Goal: Task Accomplishment & Management: Complete application form

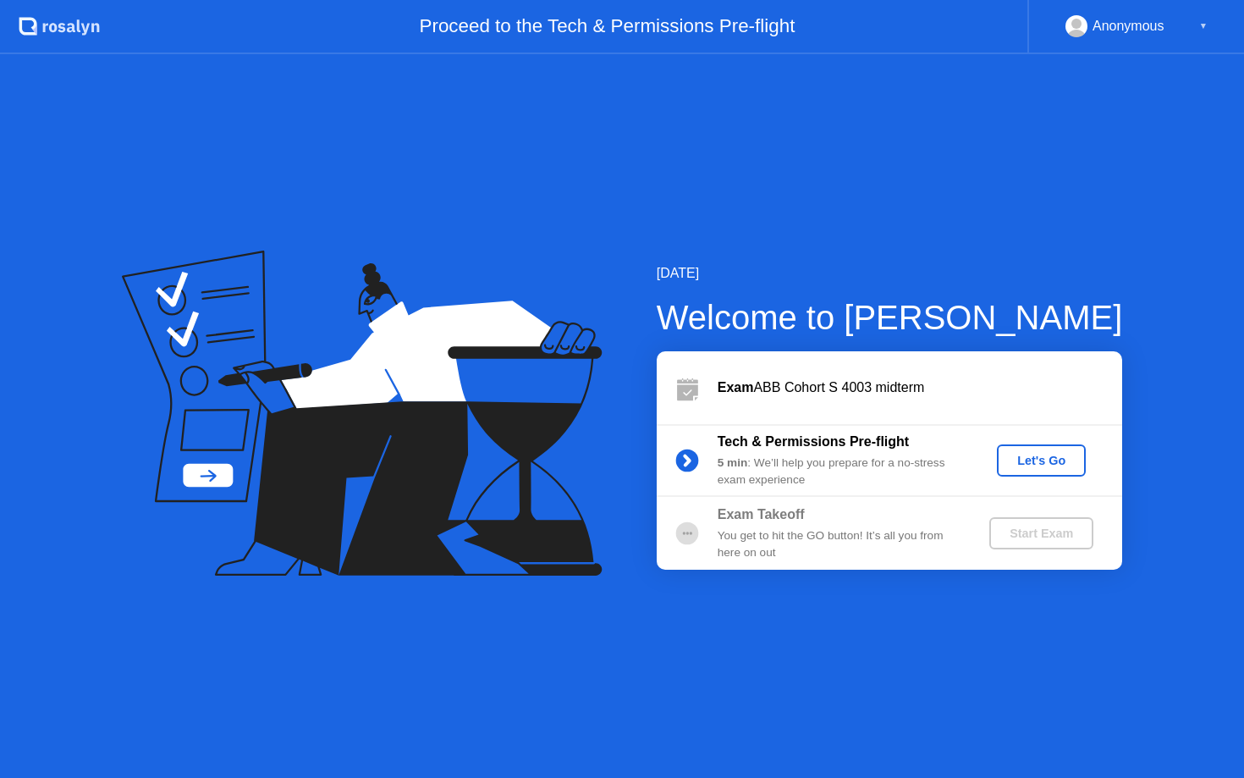
click at [1062, 472] on button "Let's Go" at bounding box center [1041, 460] width 89 height 32
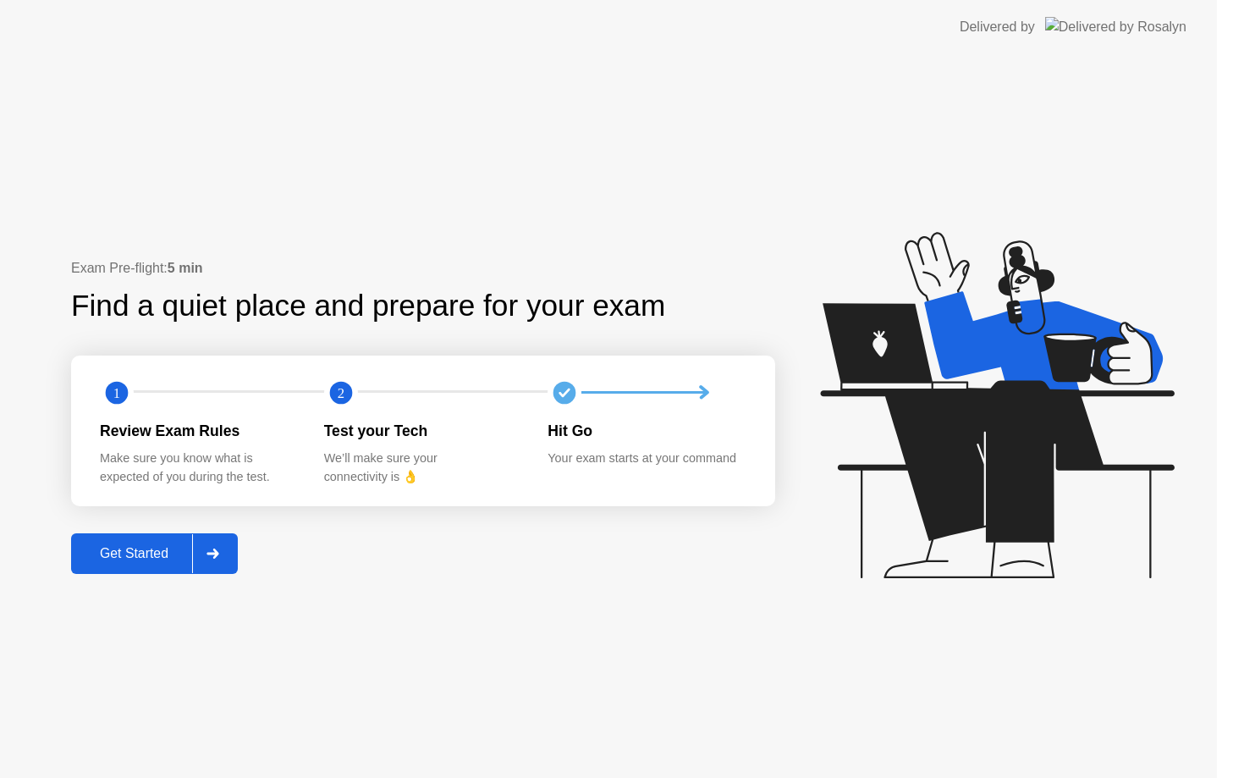
click at [1050, 461] on icon at bounding box center [997, 405] width 354 height 346
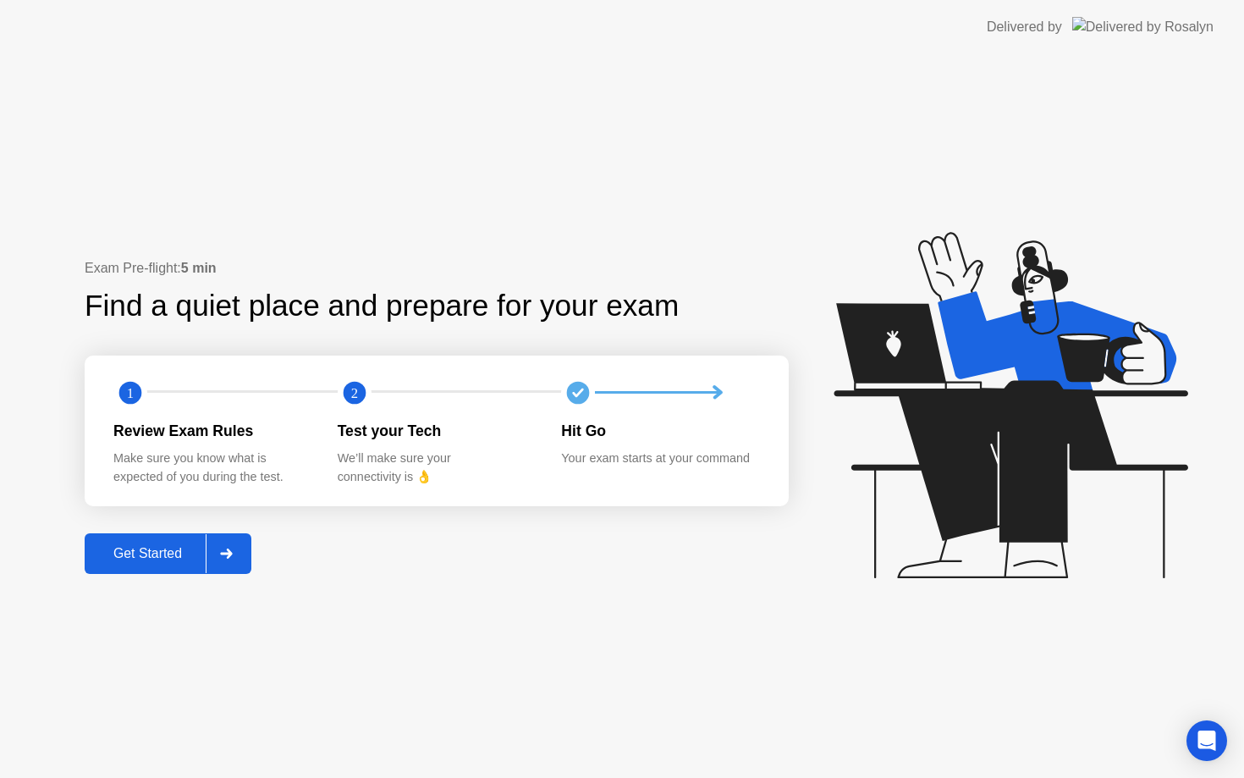
click at [169, 566] on button "Get Started" at bounding box center [168, 553] width 167 height 41
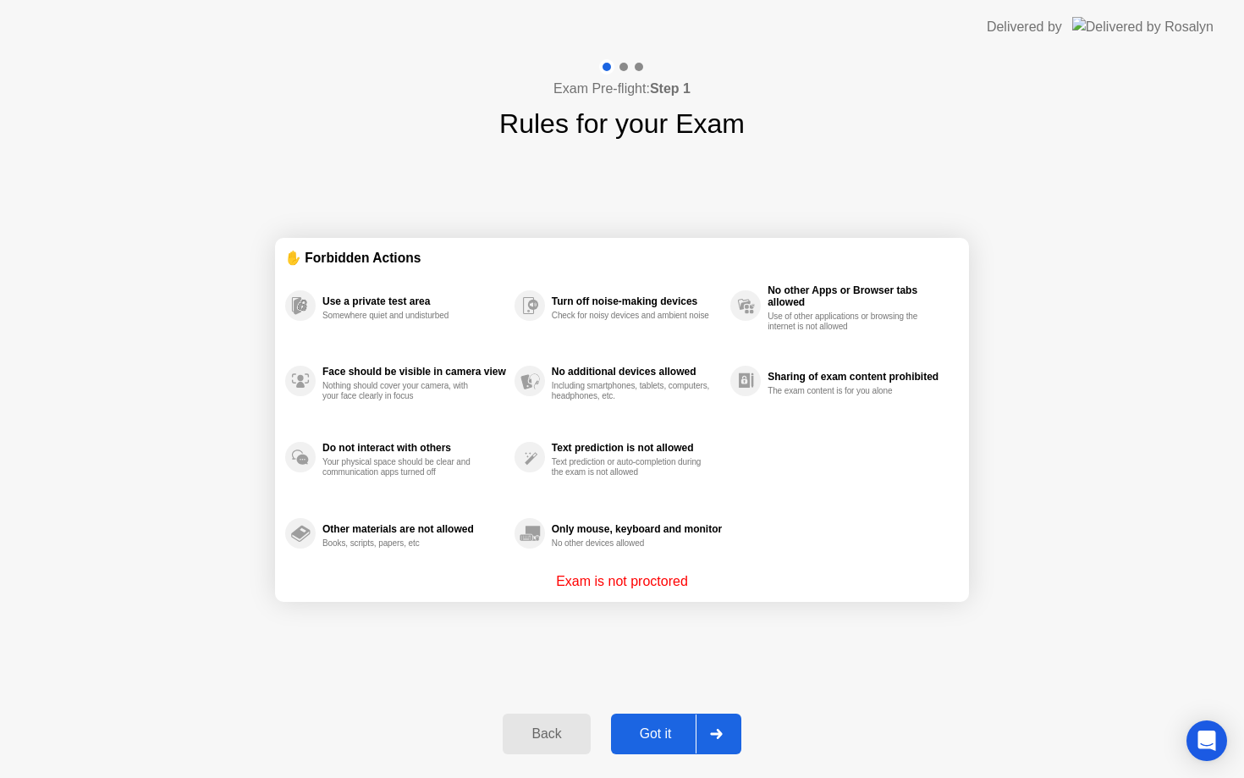
click at [692, 732] on div "Got it" at bounding box center [656, 733] width 80 height 15
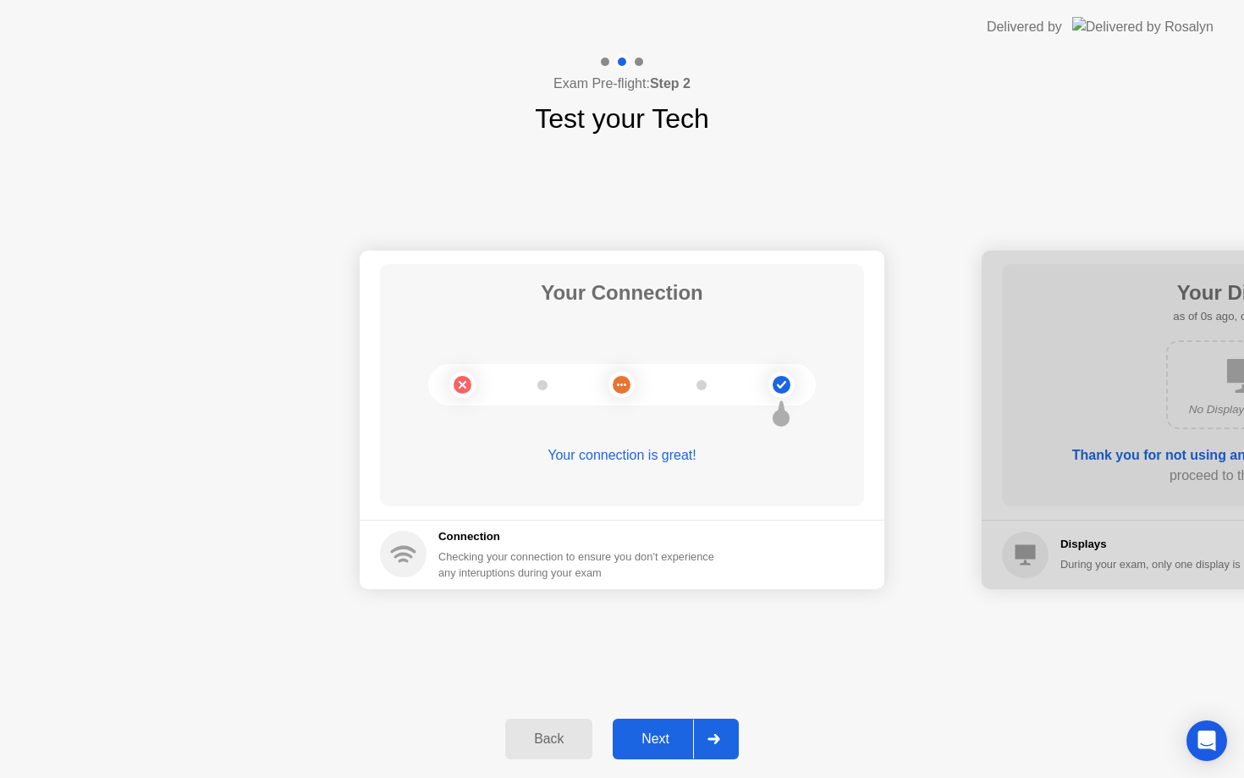
click at [692, 731] on div "Next" at bounding box center [655, 738] width 75 height 15
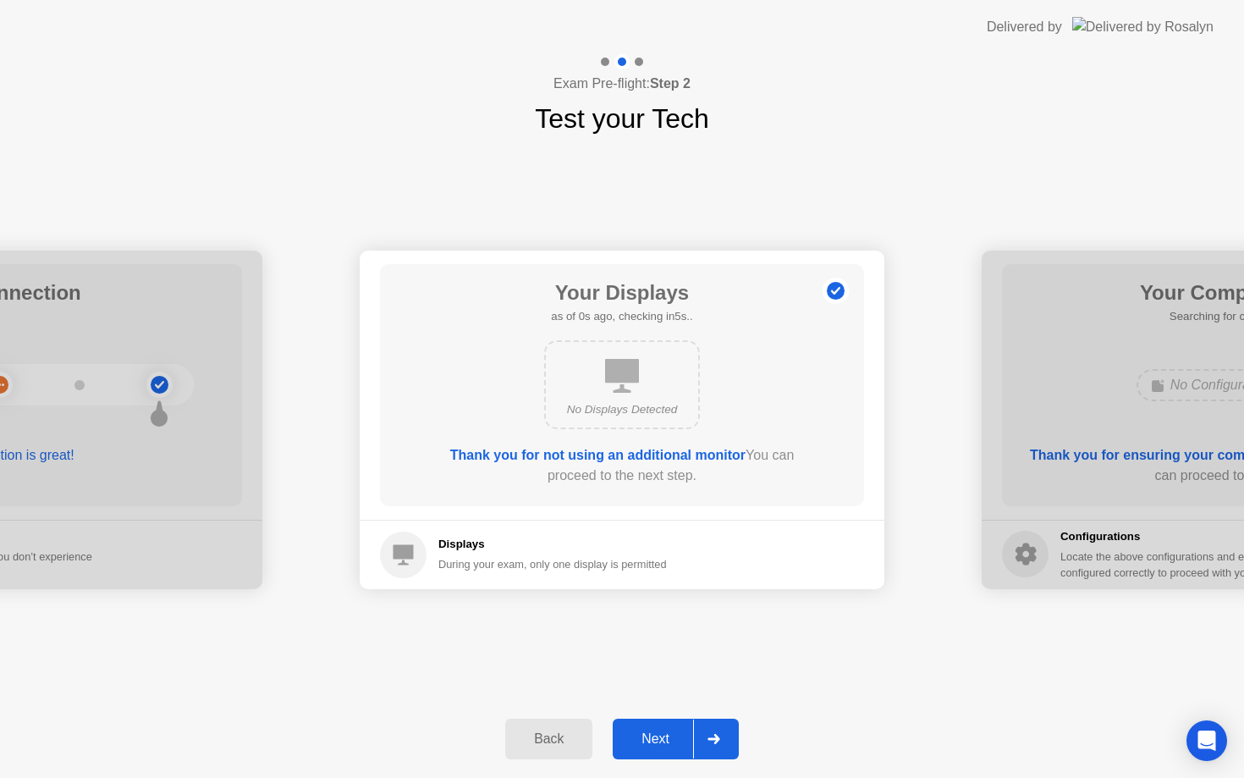
click at [692, 732] on div "Next" at bounding box center [655, 738] width 75 height 15
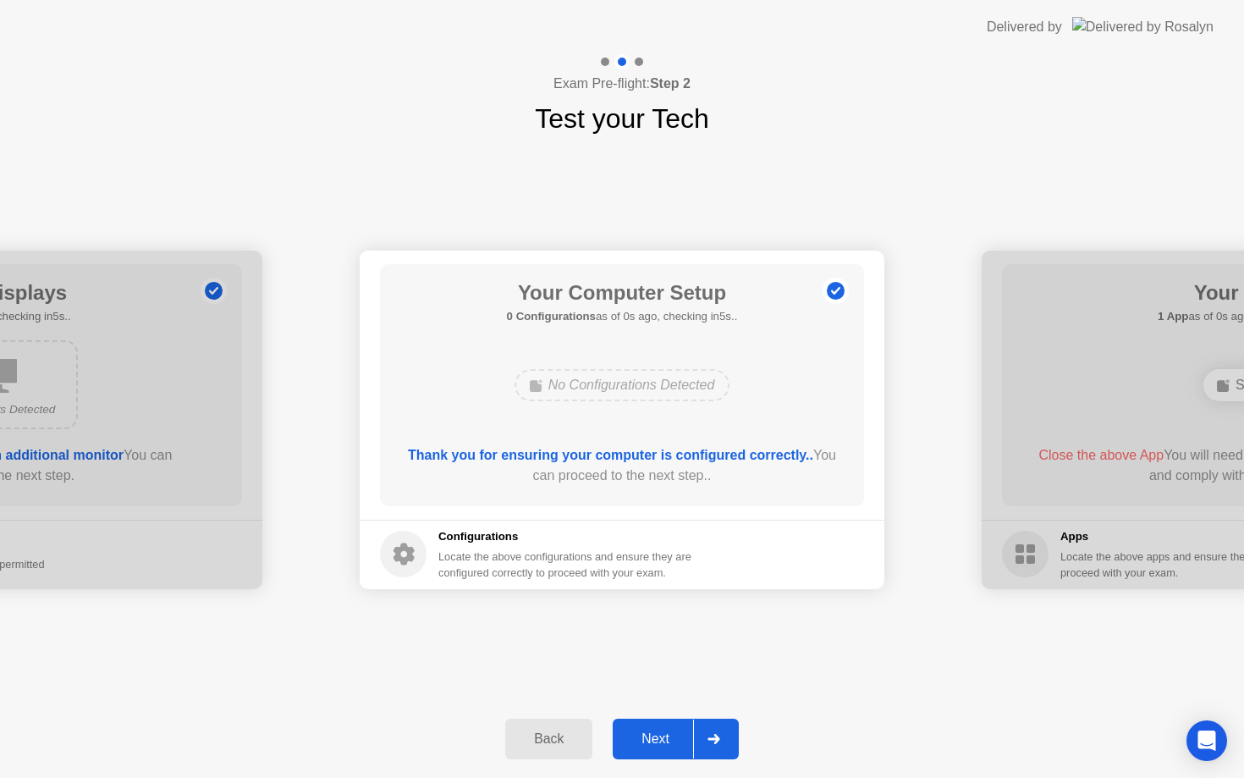
click at [692, 732] on div "Next" at bounding box center [655, 738] width 75 height 15
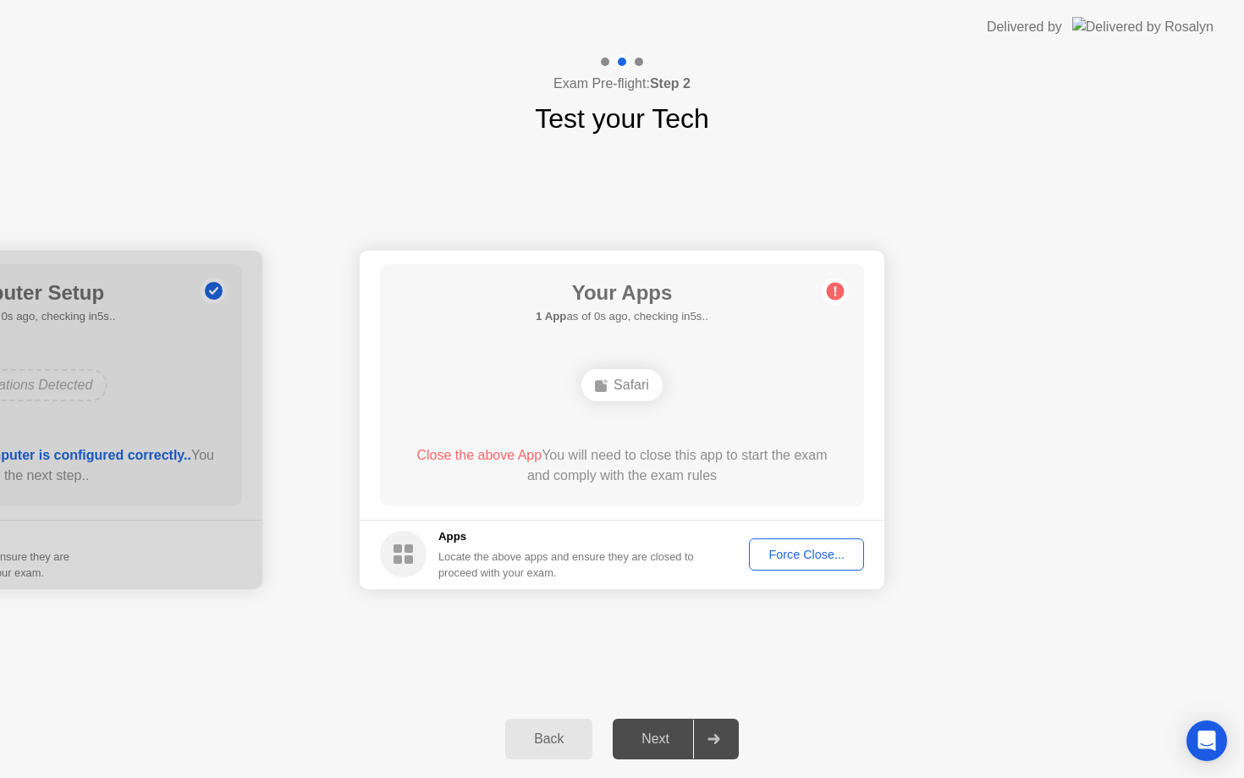
click at [692, 732] on div "Next" at bounding box center [655, 738] width 75 height 15
click at [790, 548] on div "Force Close..." at bounding box center [806, 555] width 103 height 14
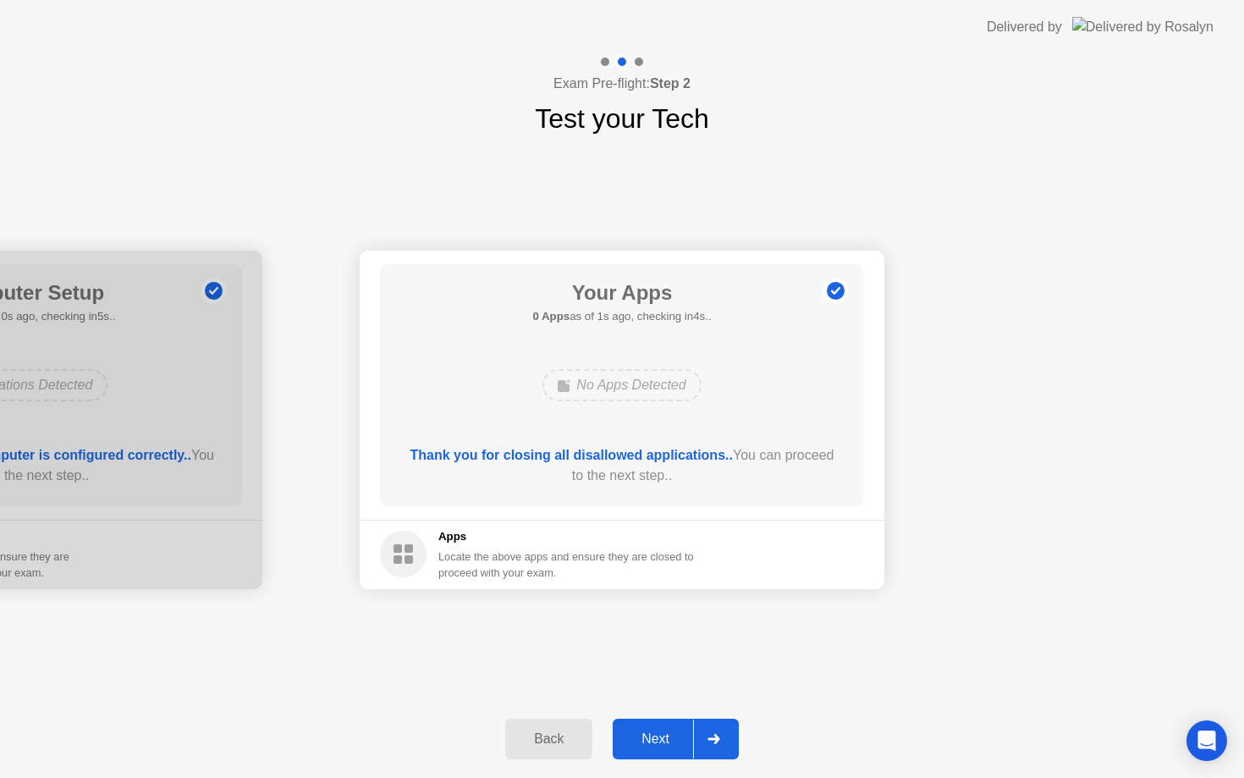
click at [689, 727] on button "Next" at bounding box center [676, 739] width 126 height 41
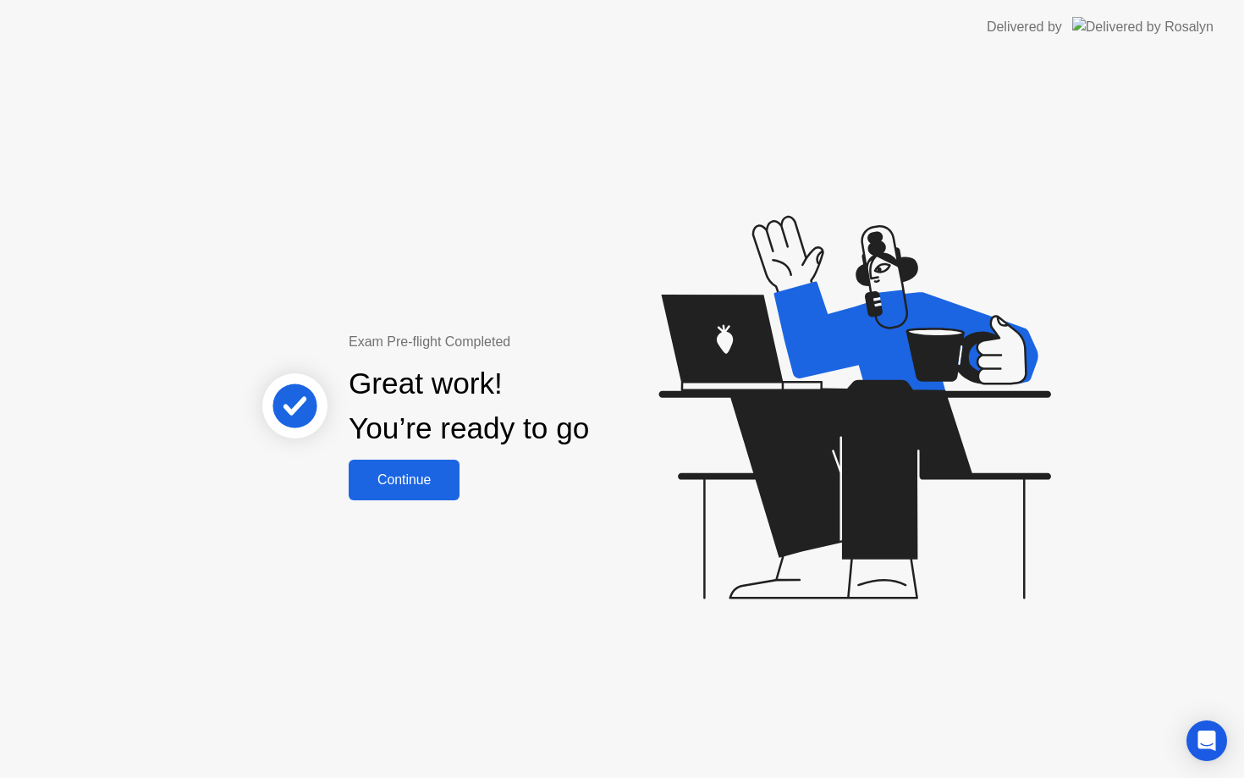
click at [432, 476] on div "Continue" at bounding box center [404, 479] width 101 height 15
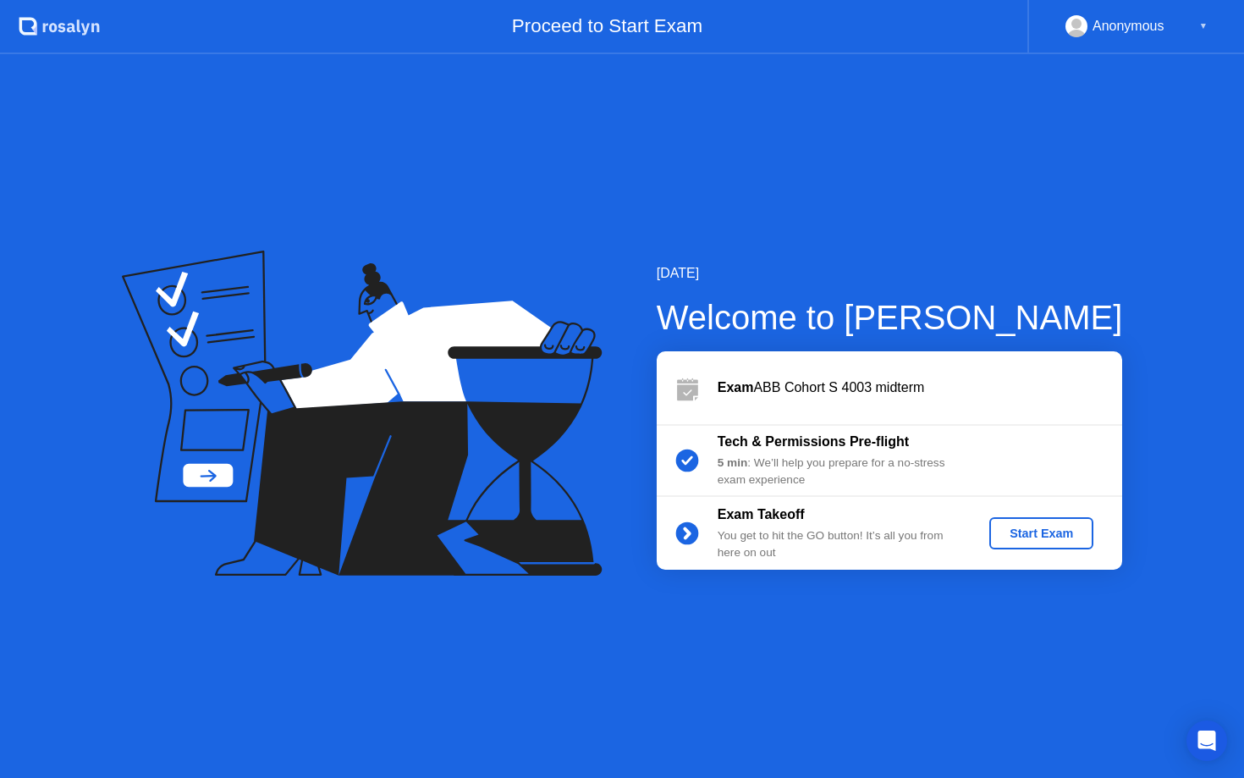
click at [1066, 529] on div "Start Exam" at bounding box center [1041, 534] width 91 height 14
